Goal: Information Seeking & Learning: Learn about a topic

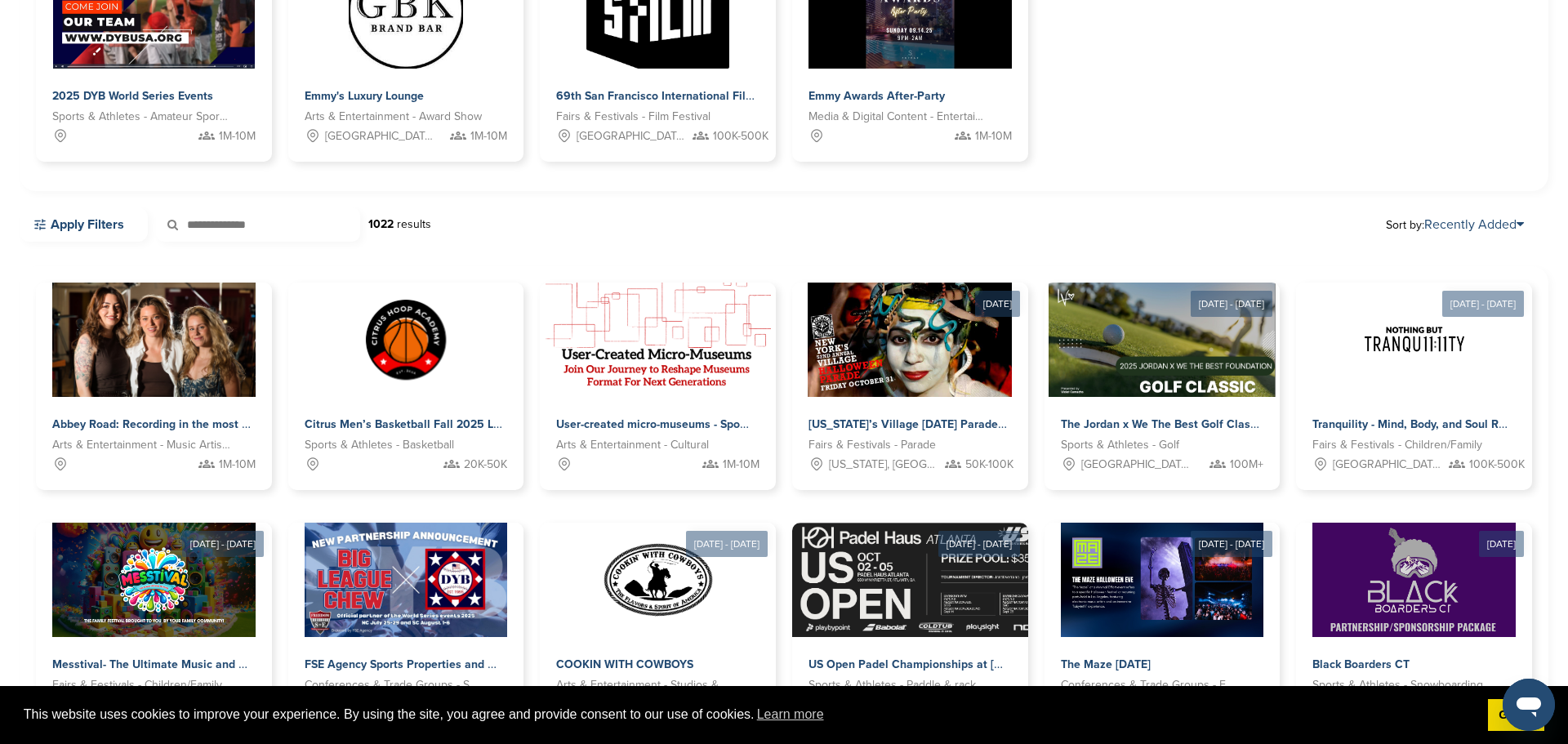
scroll to position [259, 0]
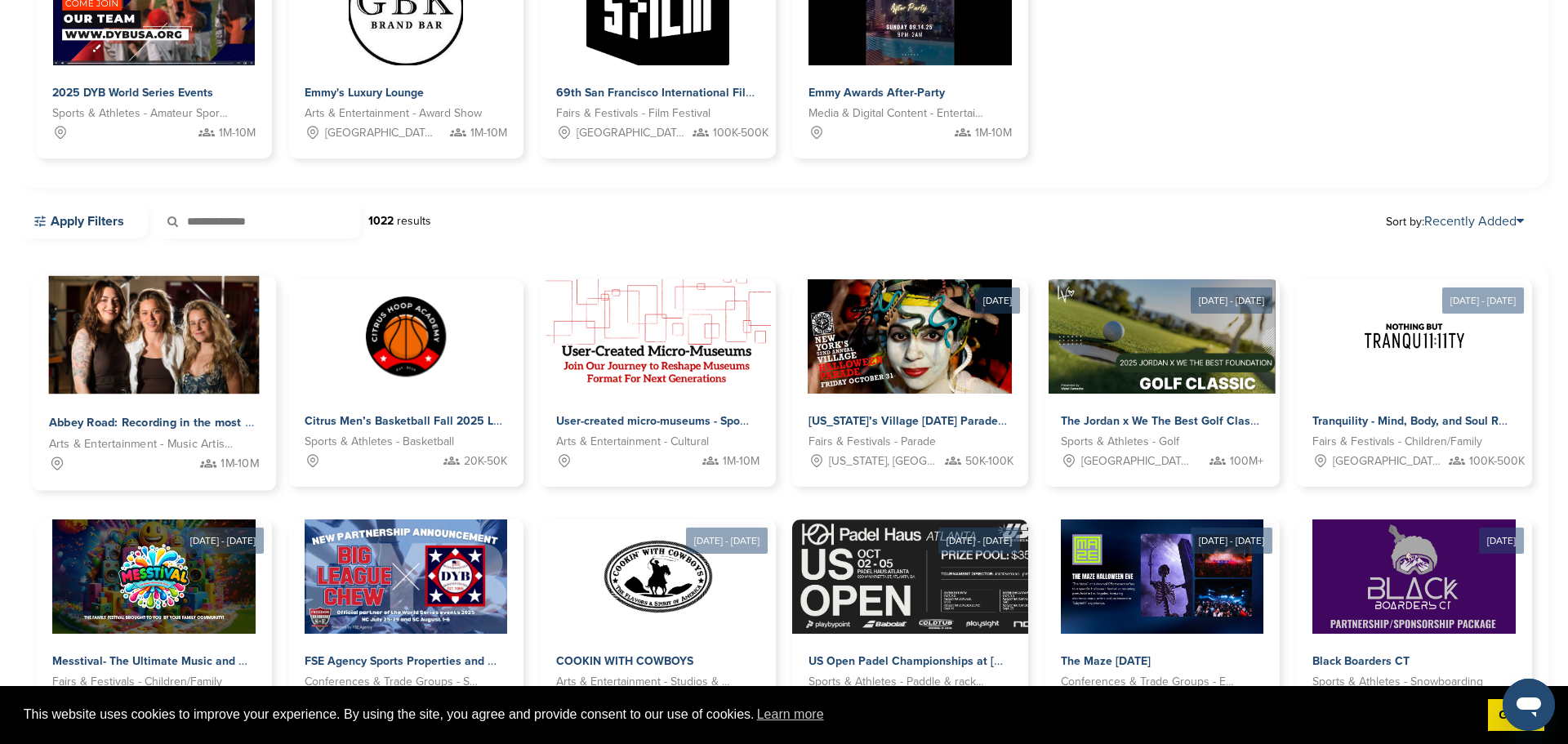
click at [153, 425] on span "Abbey Road: Recording in the most famous studio" at bounding box center [185, 423] width 273 height 15
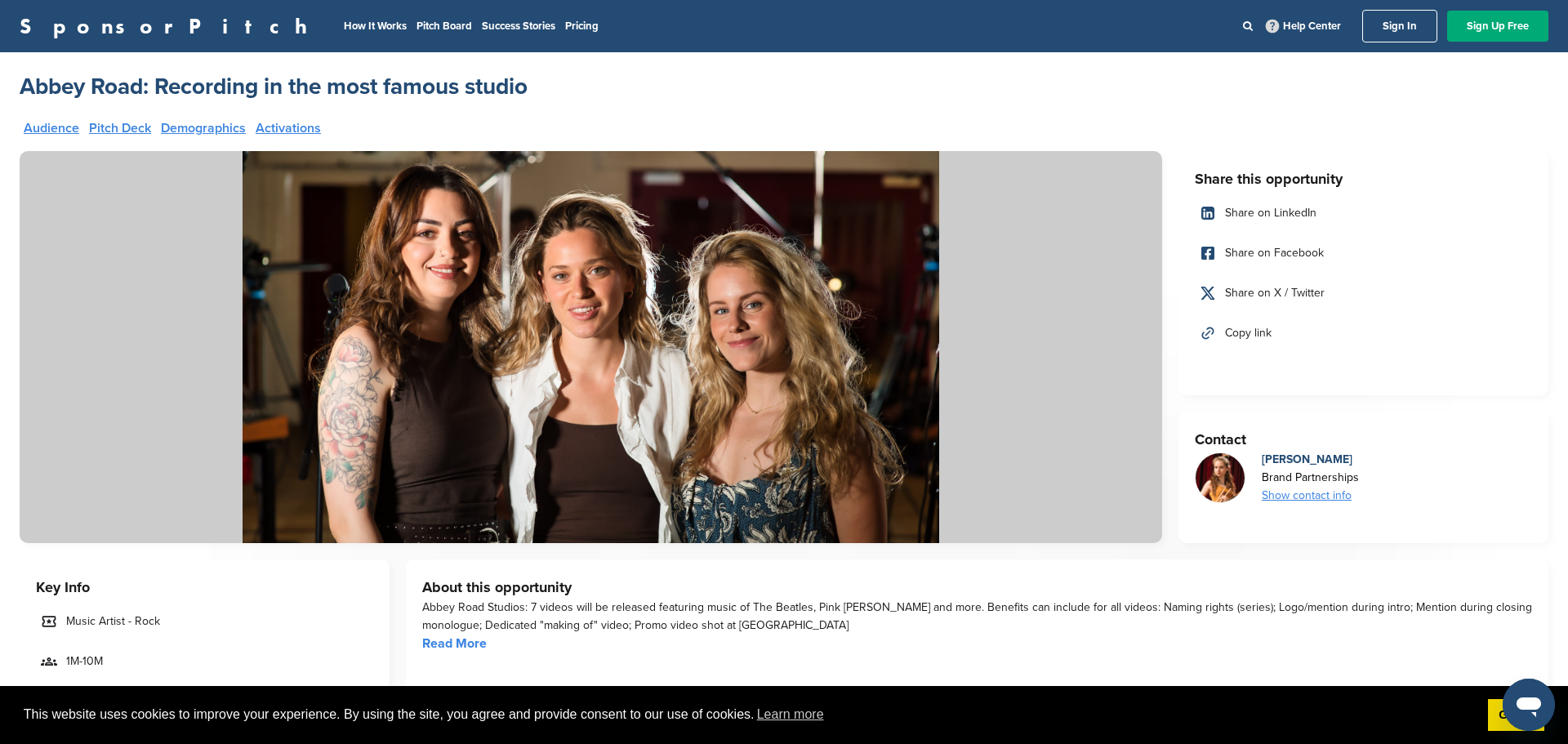
scroll to position [1, 0]
